Goal: Task Accomplishment & Management: Use online tool/utility

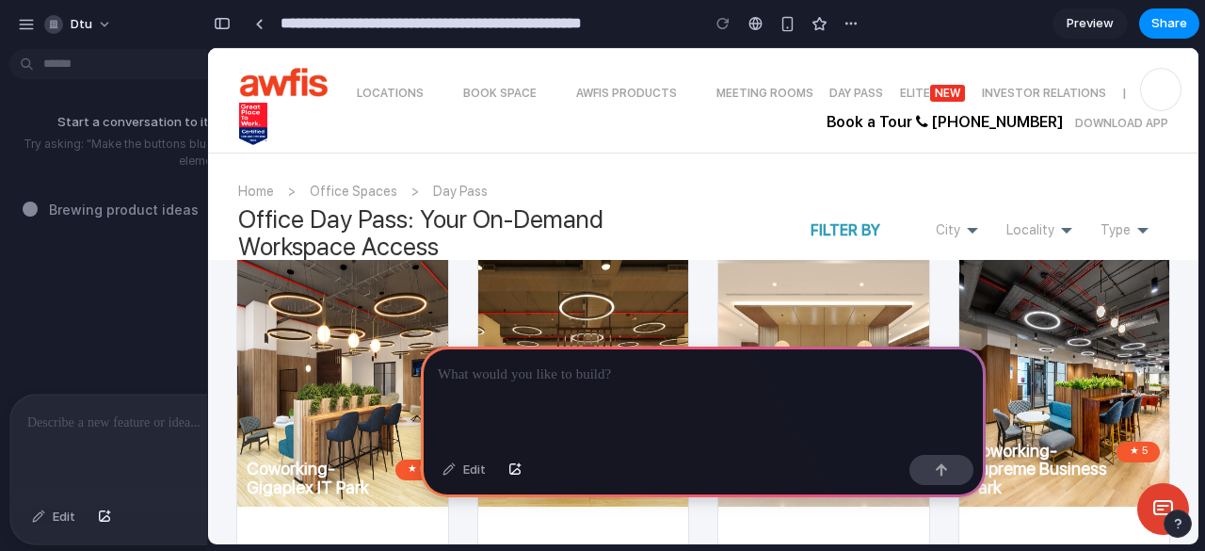
scroll to position [377, 0]
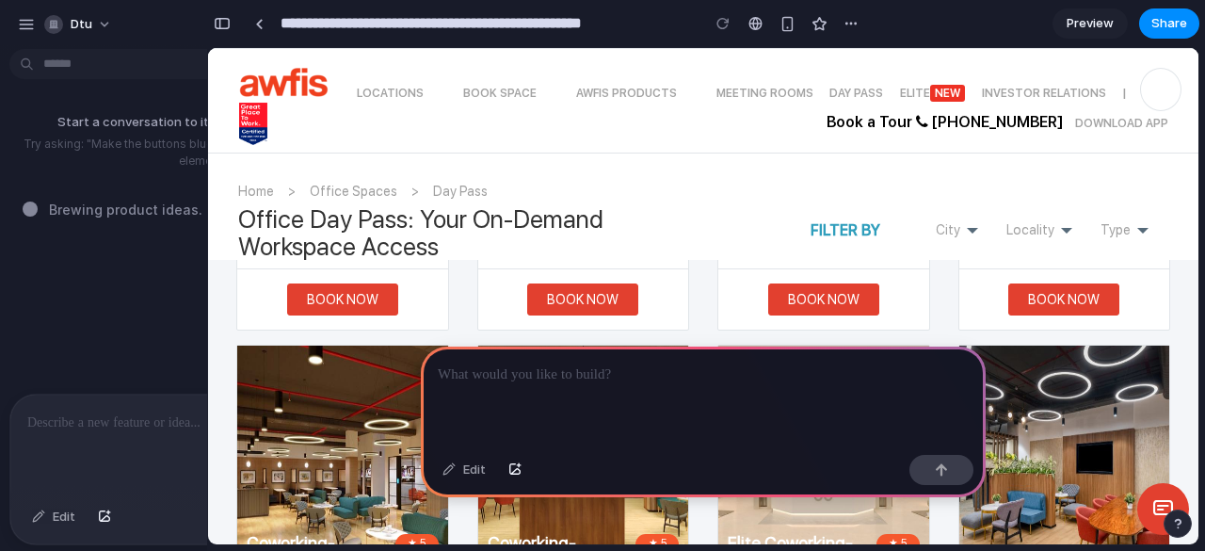
click at [479, 305] on div "Book now" at bounding box center [583, 299] width 211 height 60
click at [525, 296] on div "Book now" at bounding box center [584, 299] width 183 height 32
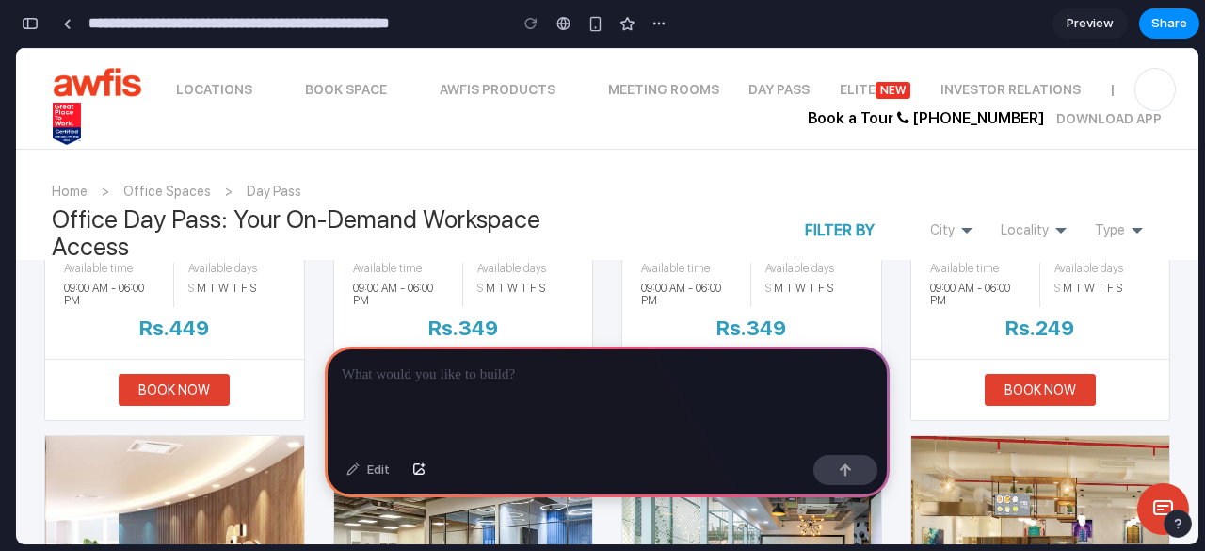
scroll to position [6403, 0]
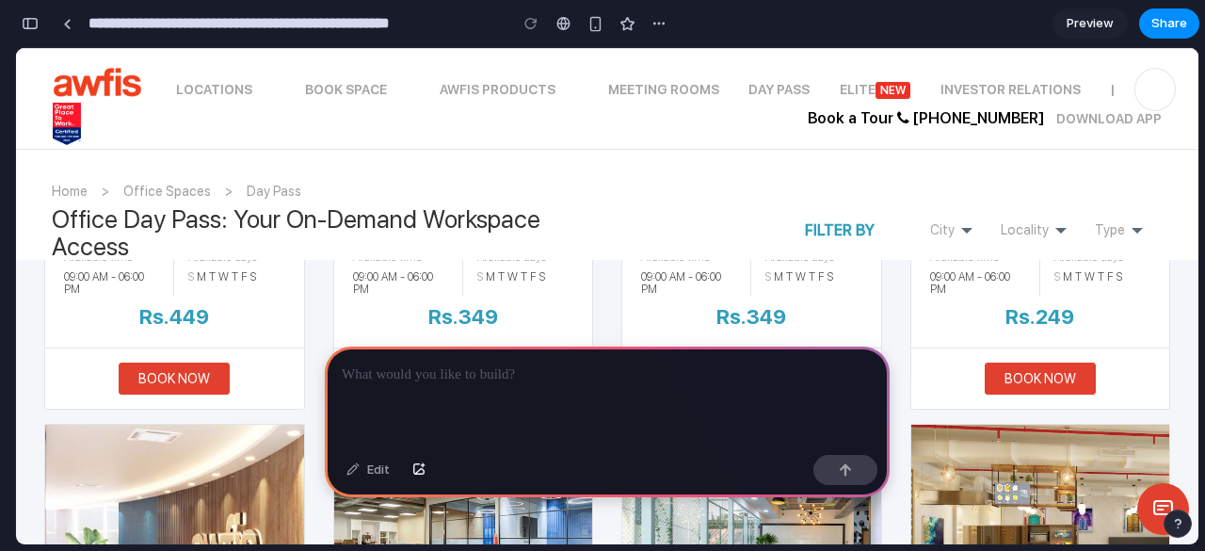
click at [447, 389] on div at bounding box center [607, 397] width 565 height 101
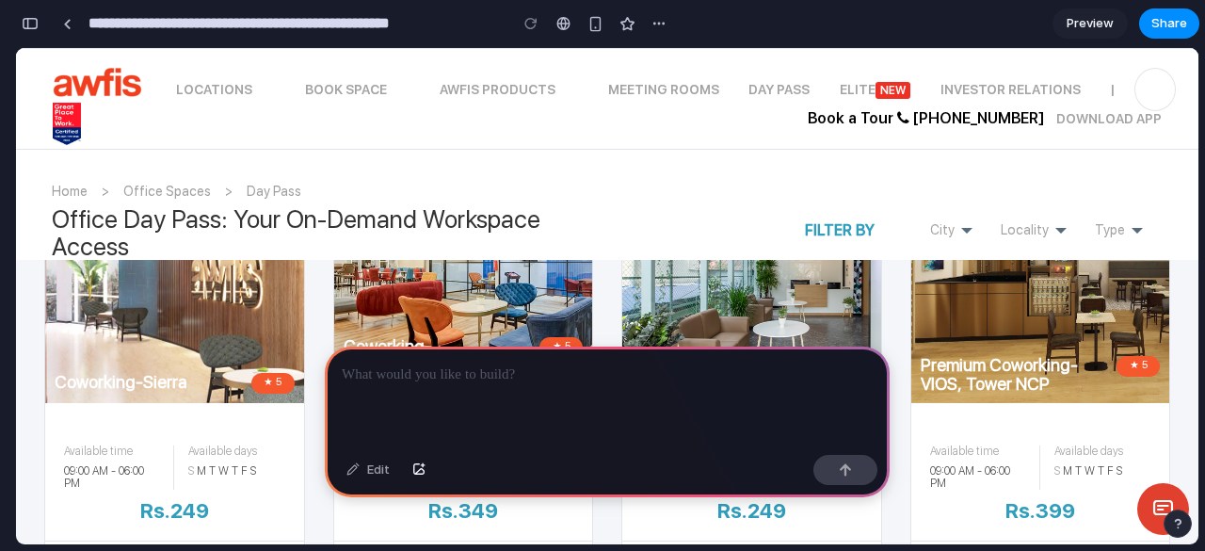
scroll to position [6215, 0]
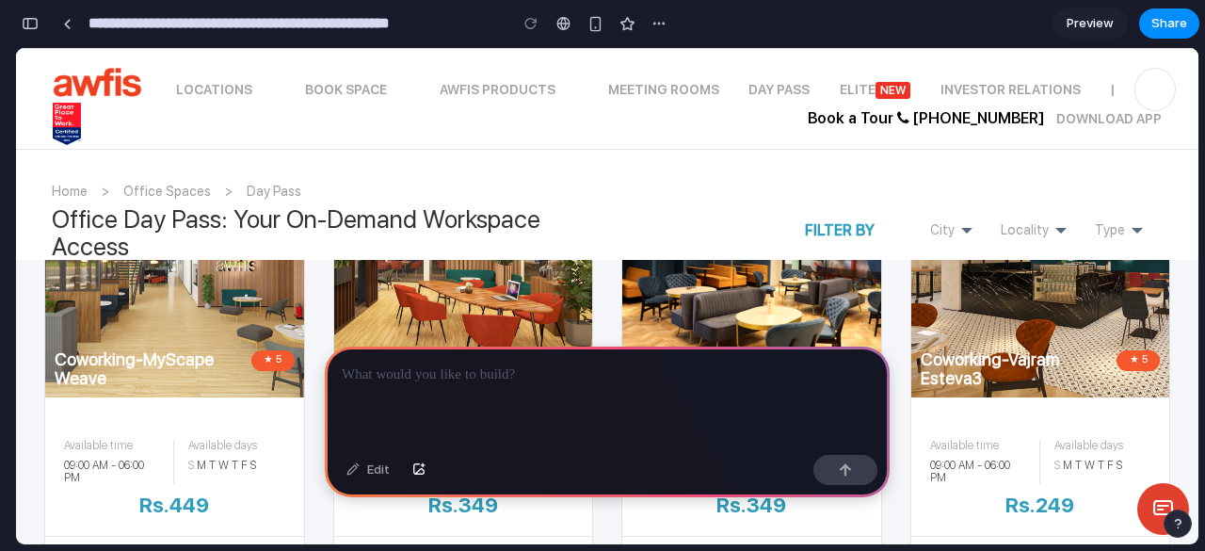
click at [439, 280] on img at bounding box center [463, 270] width 259 height 254
click at [368, 478] on div "Edit" at bounding box center [368, 470] width 62 height 30
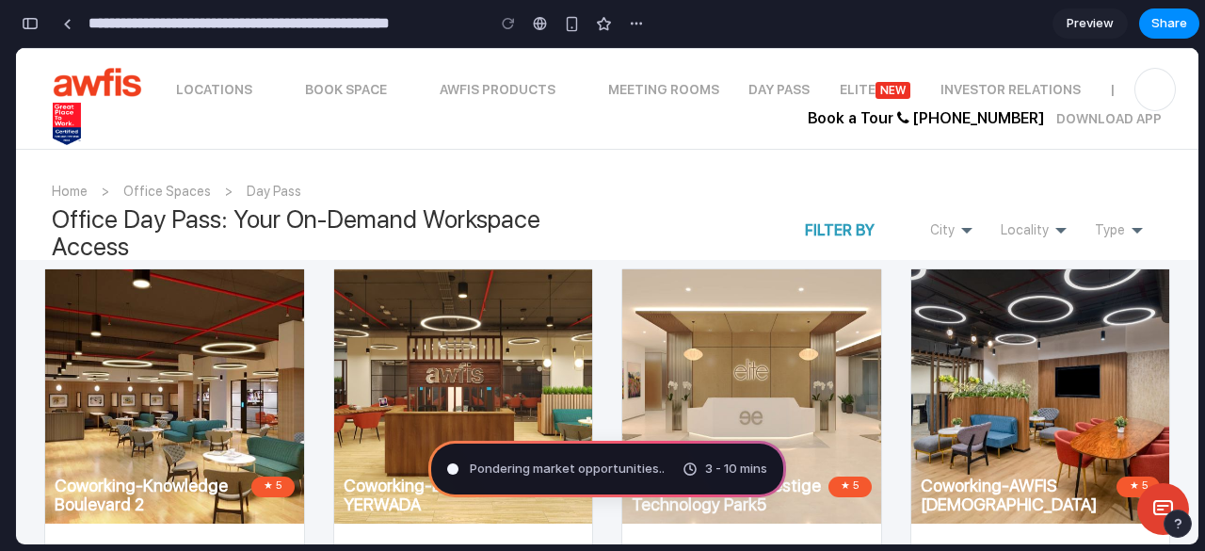
scroll to position [443, 0]
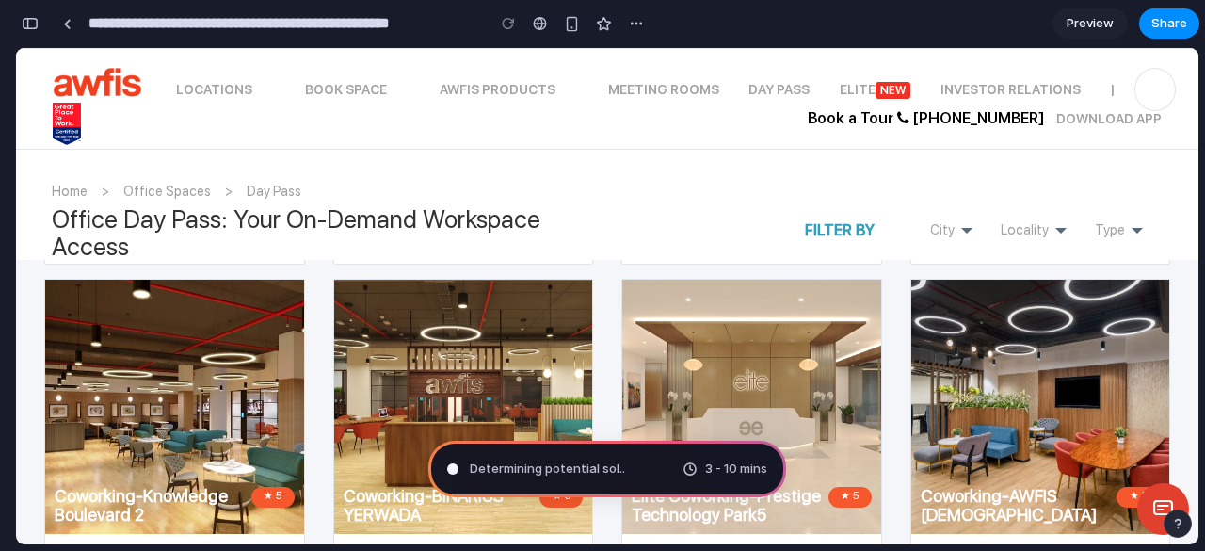
type input "**********"
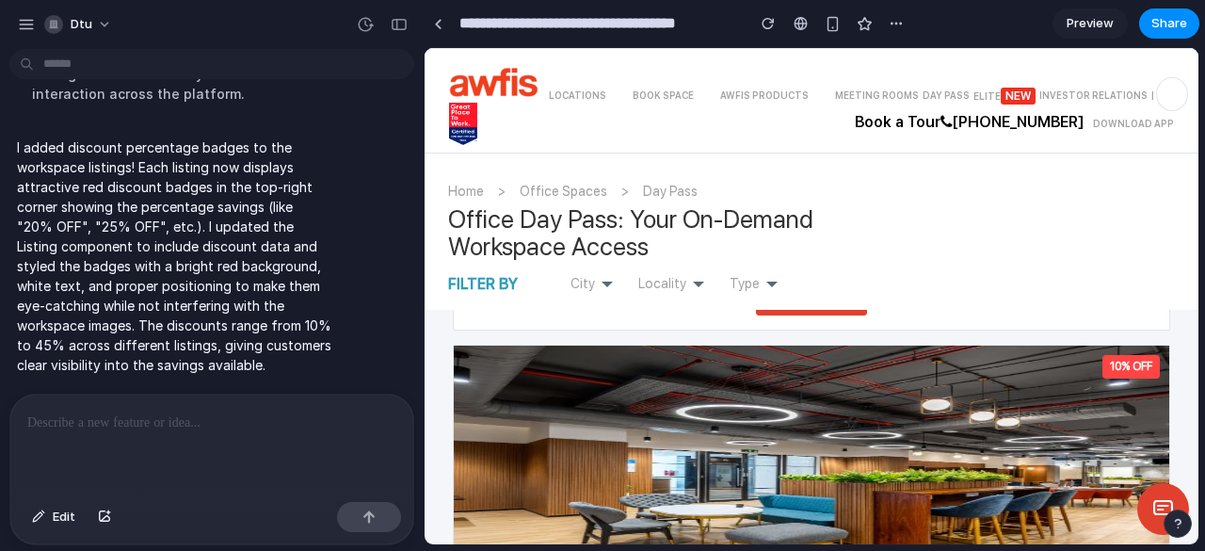
scroll to position [1318, 0]
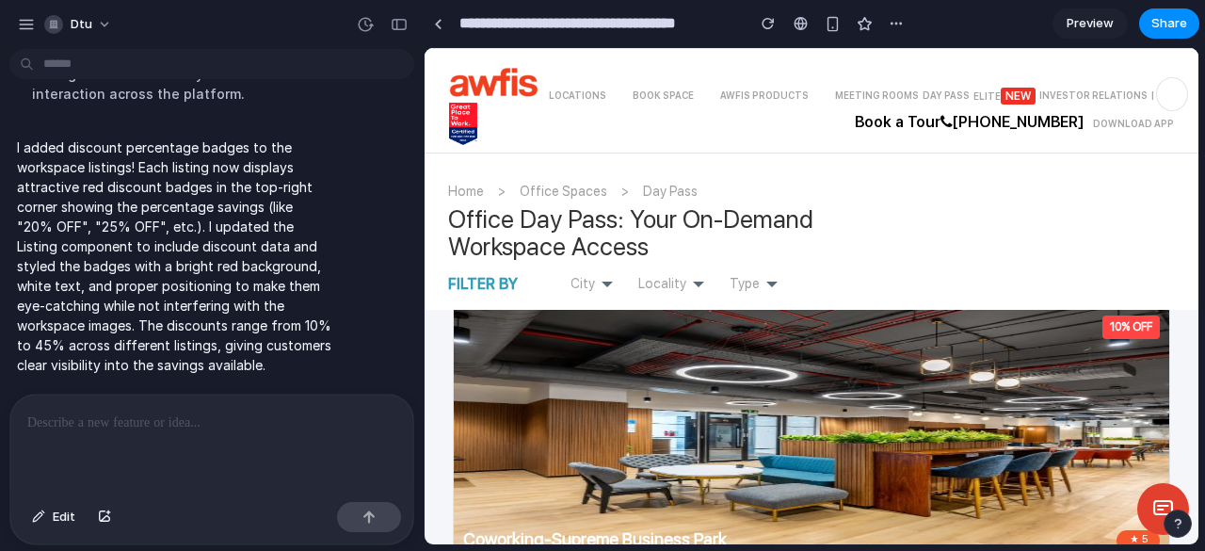
click at [122, 441] on div at bounding box center [211, 445] width 403 height 100
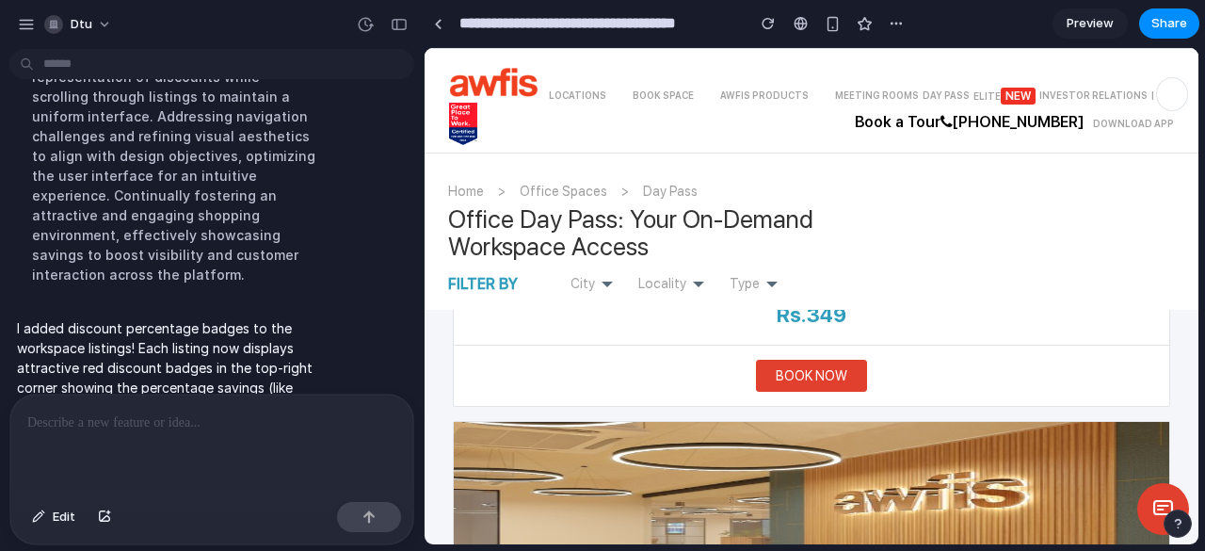
scroll to position [14502, 0]
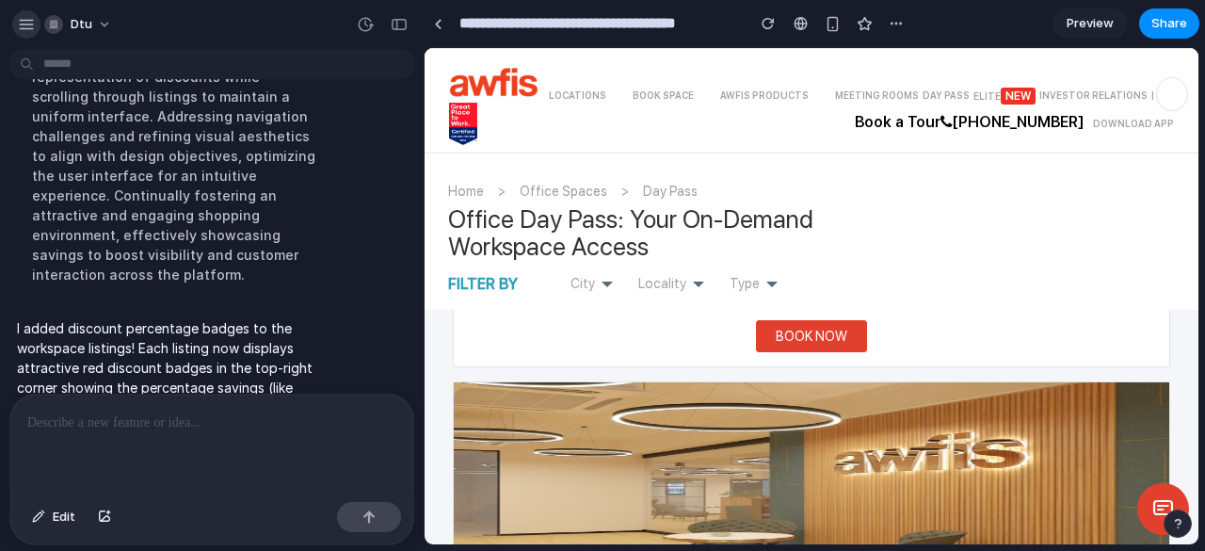
click at [18, 25] on div "button" at bounding box center [26, 24] width 17 height 17
click at [444, 26] on link at bounding box center [438, 23] width 28 height 28
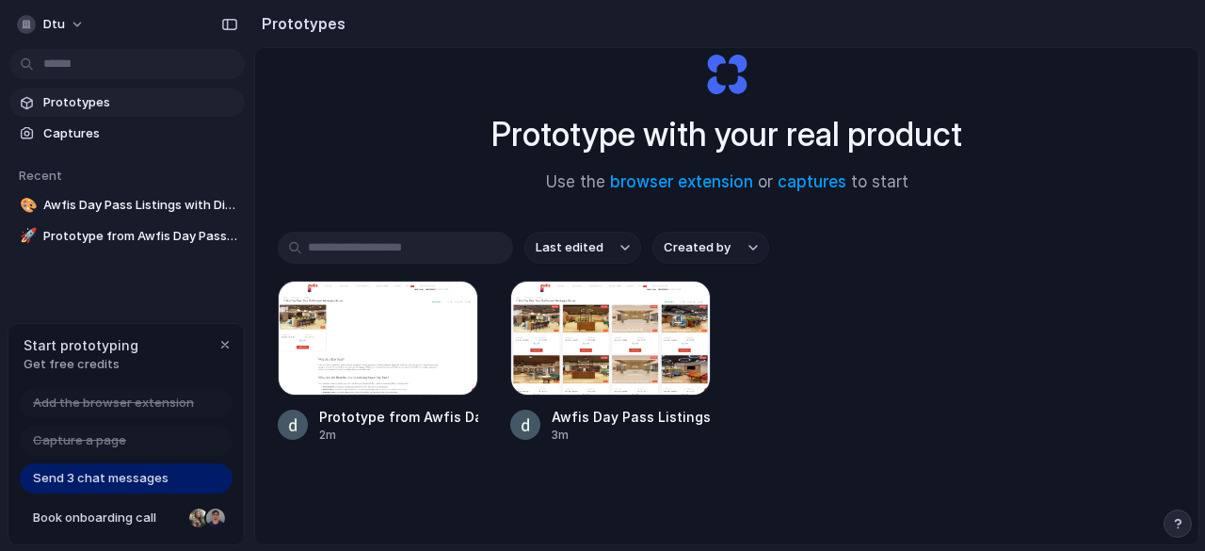
scroll to position [100, 0]
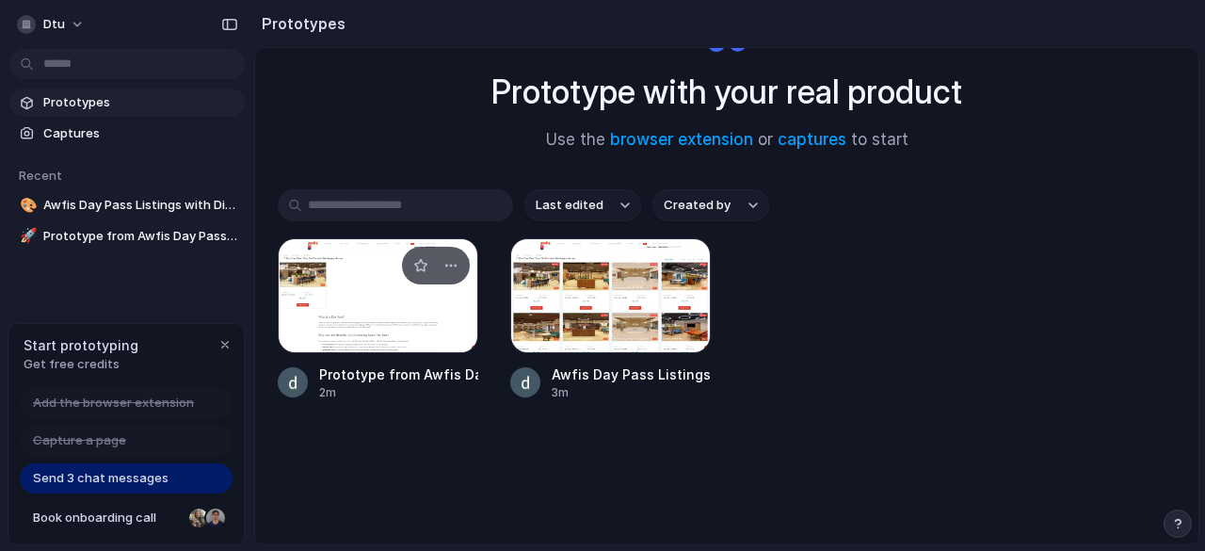
click at [385, 297] on div at bounding box center [378, 295] width 201 height 115
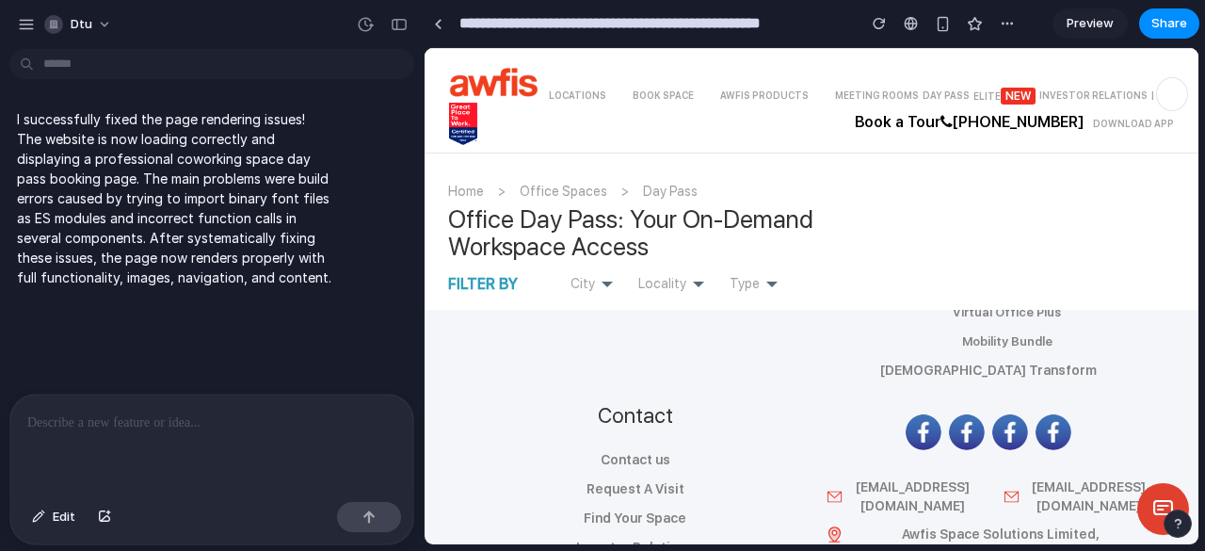
scroll to position [2871, 0]
